Goal: Use online tool/utility: Utilize a website feature to perform a specific function

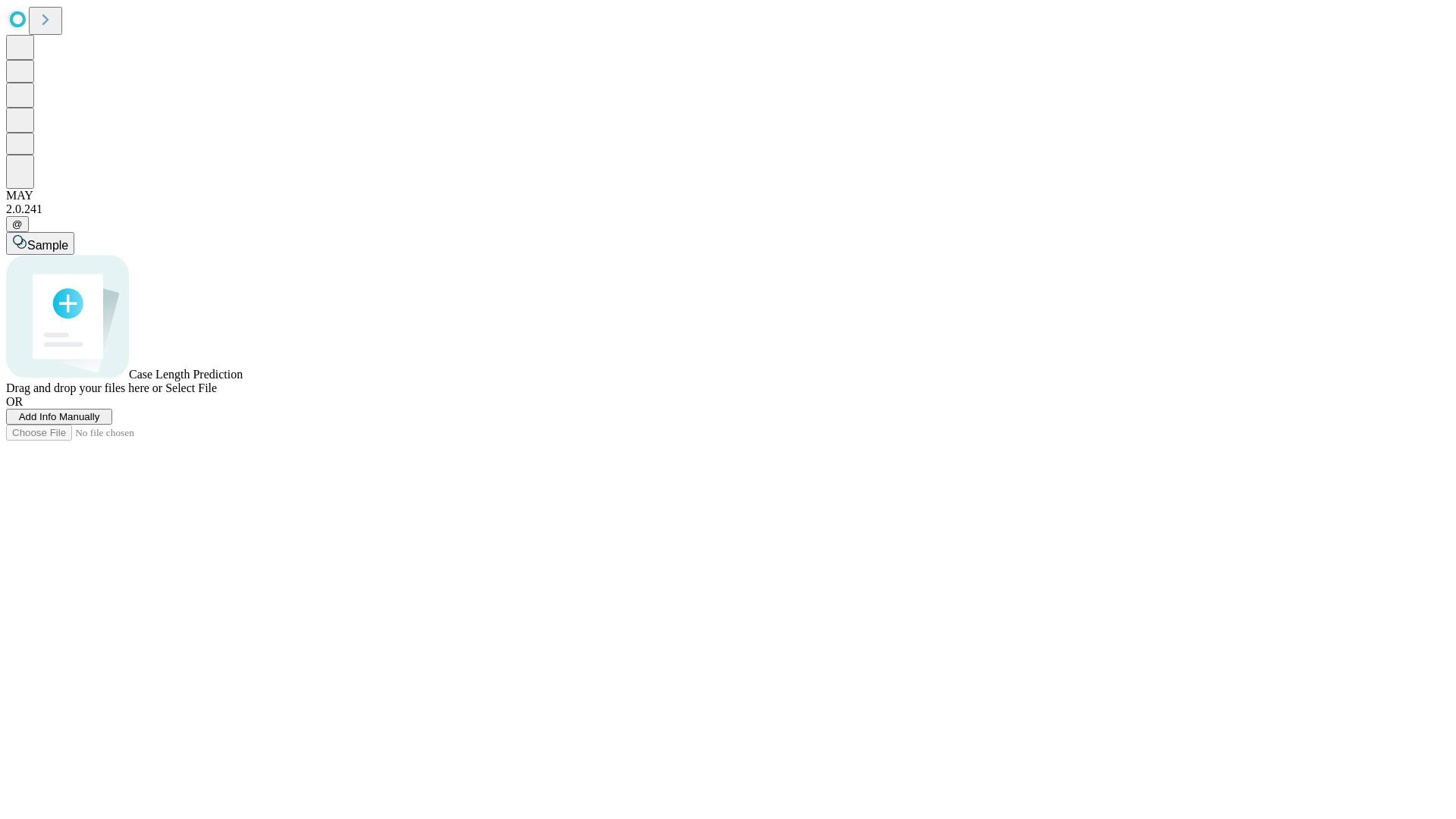
click at [100, 422] on span "Add Info Manually" at bounding box center [59, 417] width 82 height 11
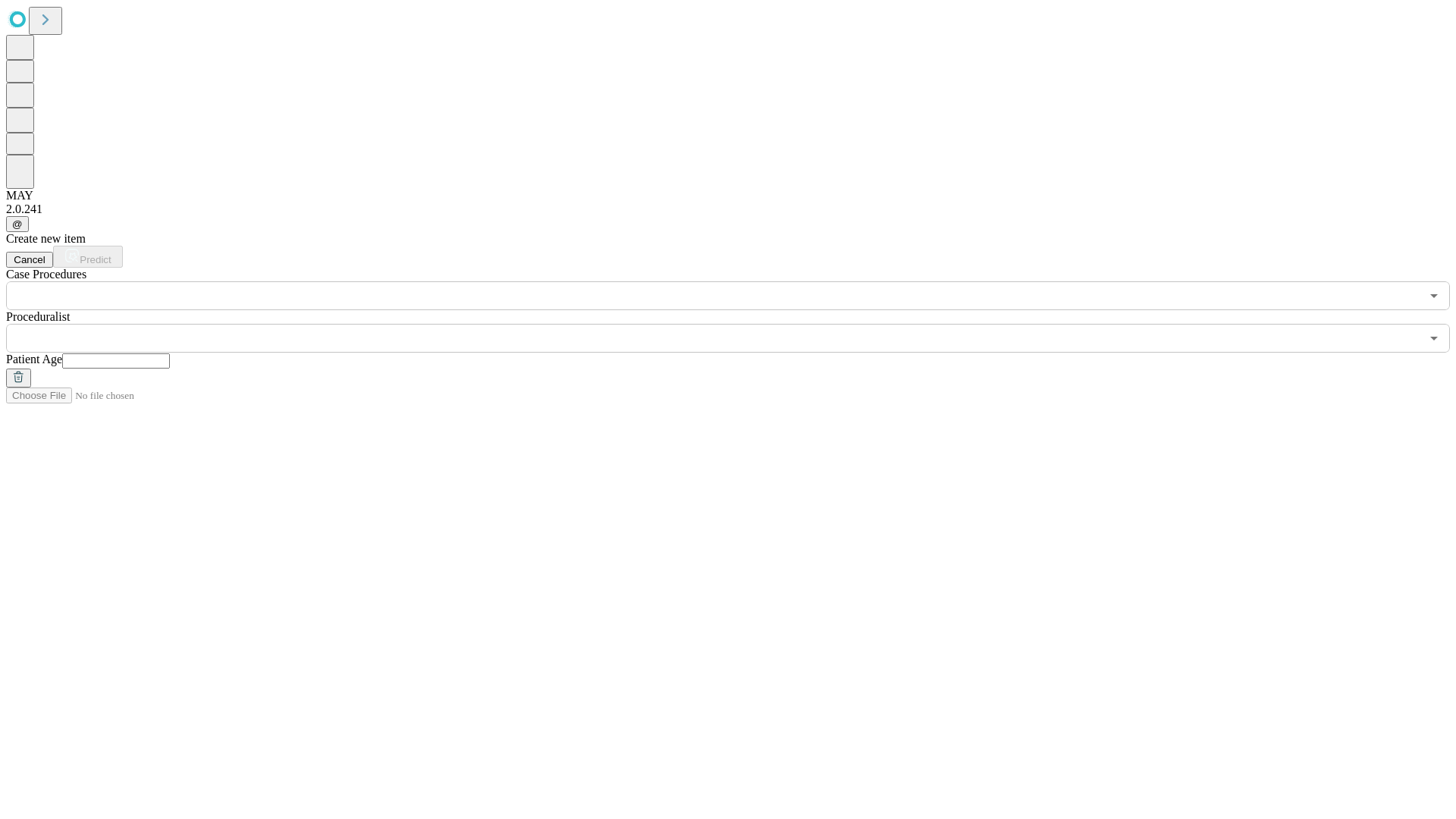
click at [170, 353] on input "text" at bounding box center [116, 360] width 108 height 15
type input "**"
click at [739, 323] on input "text" at bounding box center [714, 337] width 1414 height 29
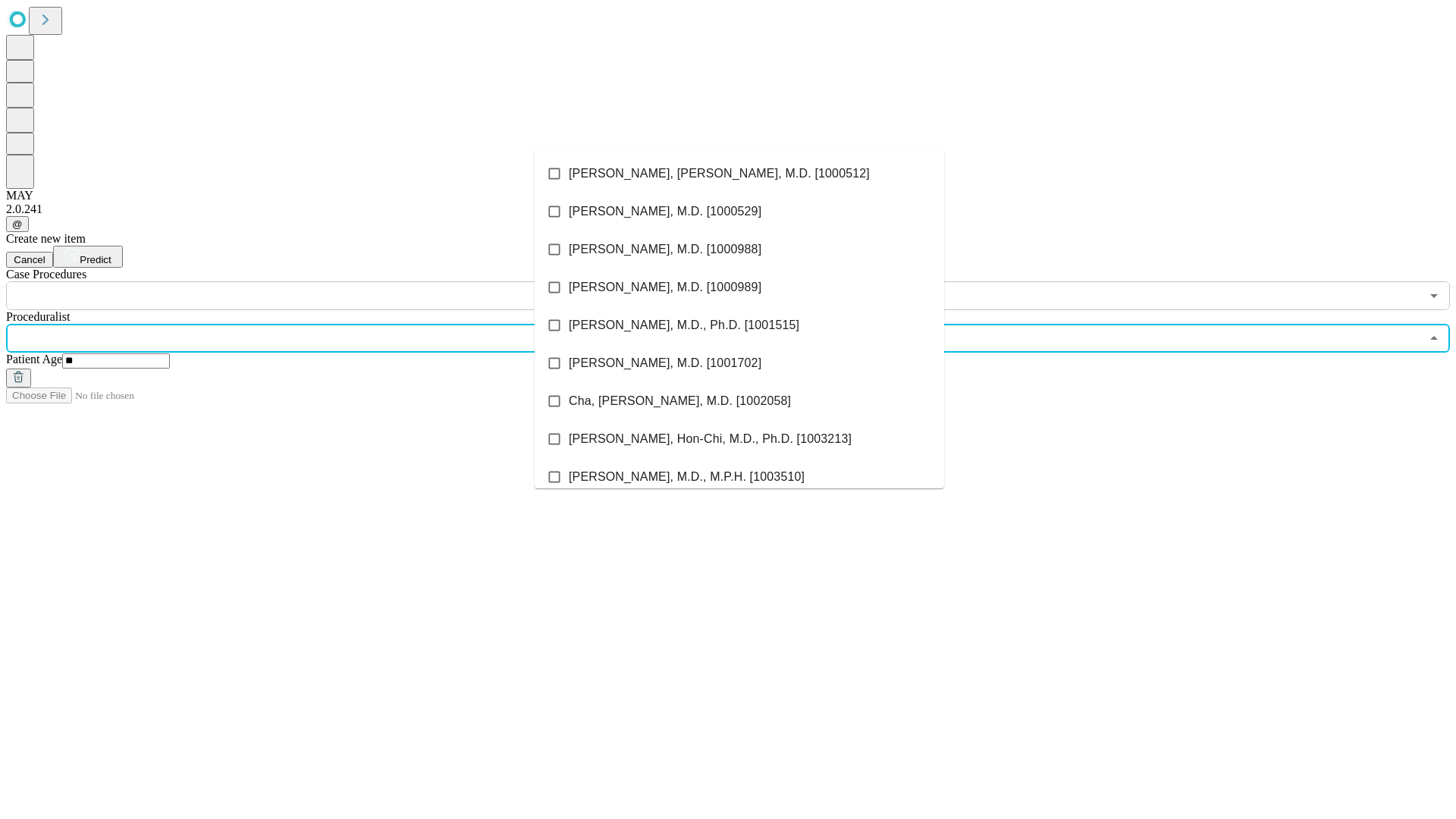
click at [740, 173] on li "[PERSON_NAME], [PERSON_NAME], M.D. [1000512]" at bounding box center [740, 173] width 410 height 38
click at [319, 282] on input "text" at bounding box center [714, 296] width 1414 height 29
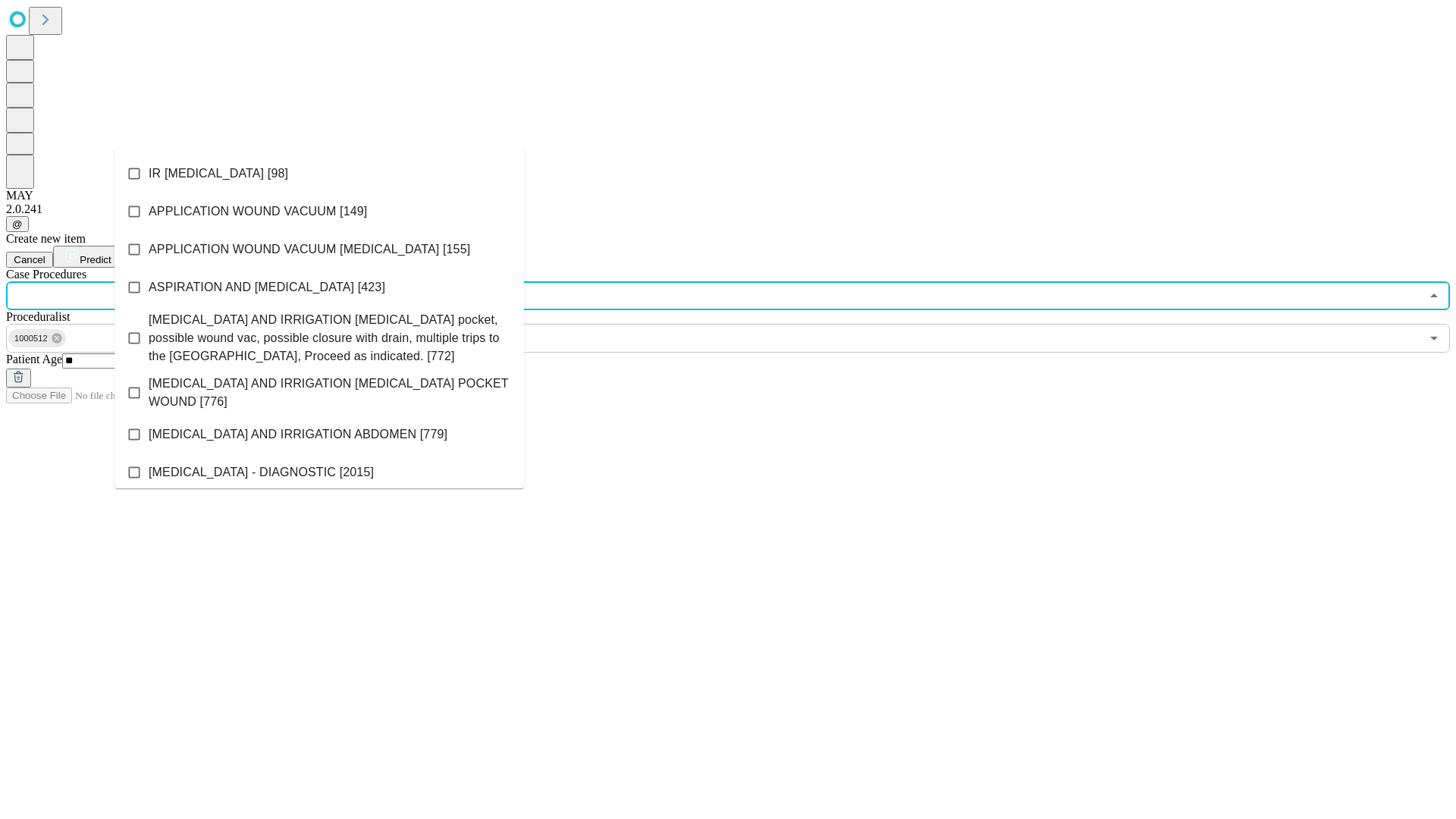
click at [320, 173] on li "IR [MEDICAL_DATA] [98]" at bounding box center [320, 173] width 410 height 38
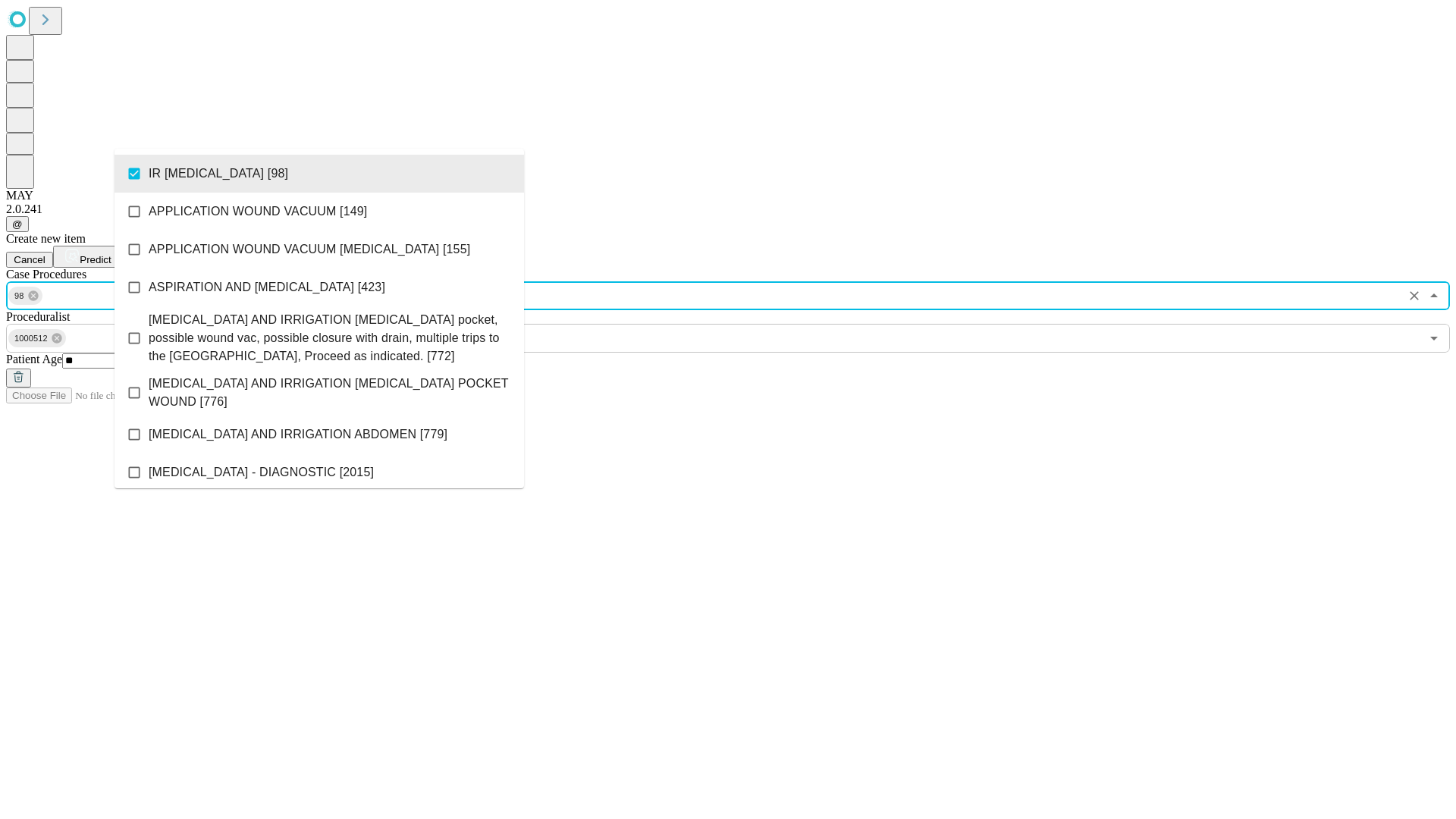
click at [110, 254] on span "Predict" at bounding box center [95, 259] width 32 height 11
